Goal: Information Seeking & Learning: Learn about a topic

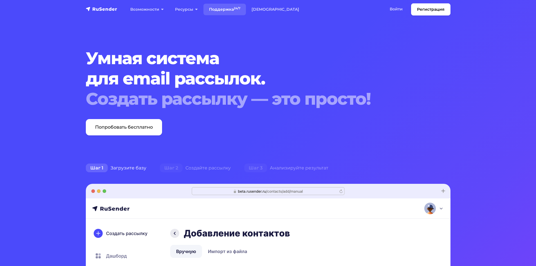
click at [229, 12] on link "Поддержка 24/7" at bounding box center [224, 10] width 42 height 12
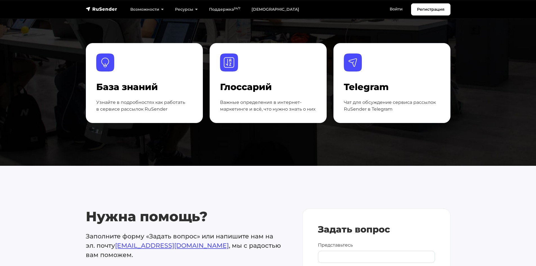
scroll to position [112, 0]
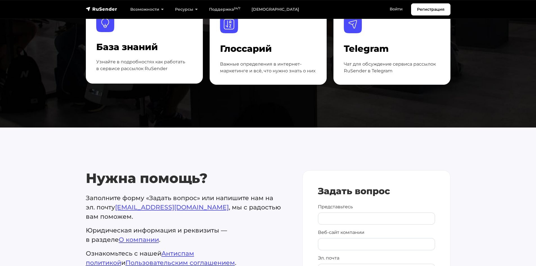
click at [150, 75] on div "База знаний Узнайте в подробностях как работать в сервисе рассылок RuSender" at bounding box center [144, 43] width 116 height 79
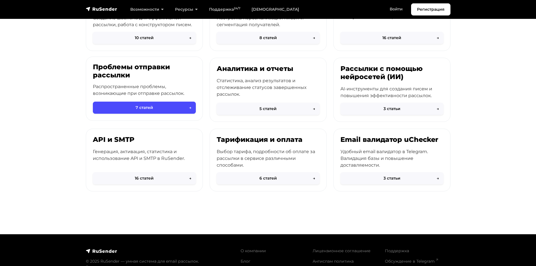
scroll to position [197, 0]
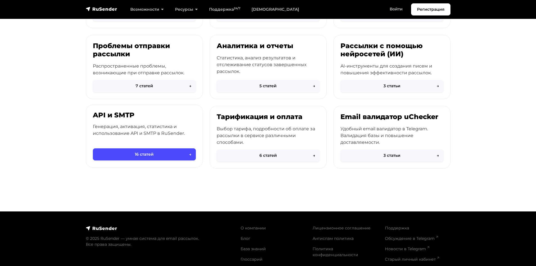
click at [116, 121] on div "API и SMTP Генерация, активация, статистика и использование API и SMTP в RuSend…" at bounding box center [144, 130] width 116 height 51
